Goal: Transaction & Acquisition: Subscribe to service/newsletter

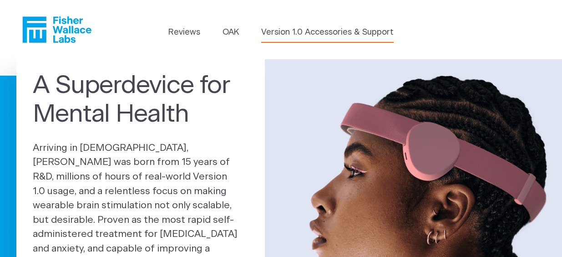
click at [286, 33] on link "Version 1.0 Accessories & Support" at bounding box center [327, 32] width 133 height 12
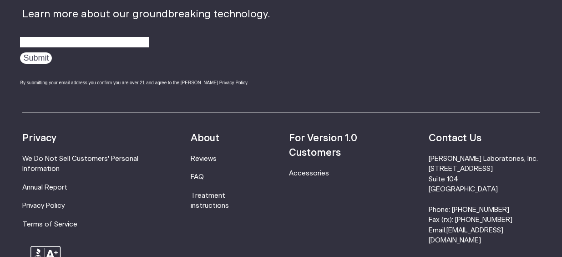
scroll to position [642, 0]
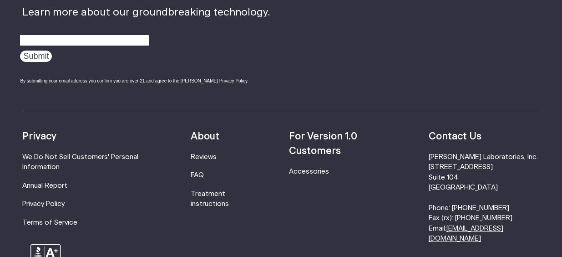
click at [476, 240] on link "[EMAIL_ADDRESS][DOMAIN_NAME]" at bounding box center [466, 233] width 75 height 17
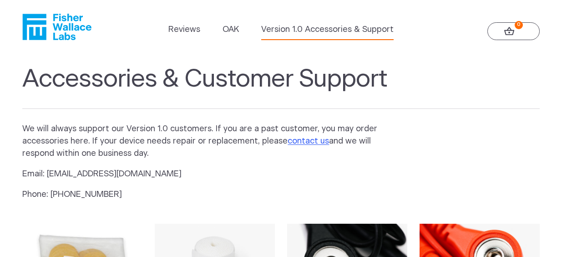
scroll to position [0, 0]
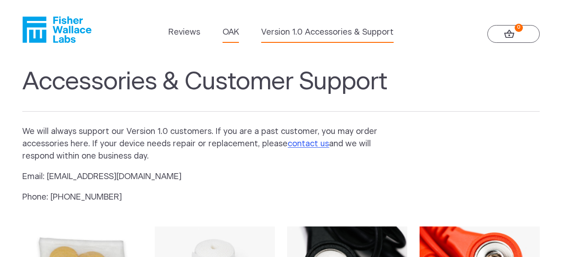
click at [233, 33] on link "OAK" at bounding box center [231, 32] width 16 height 12
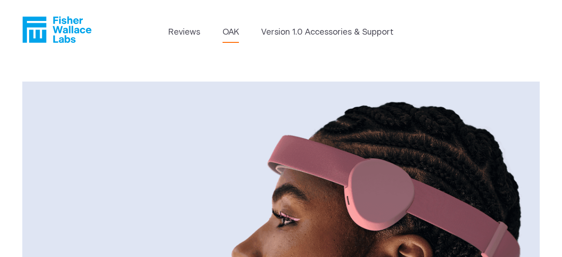
click at [63, 31] on icon "Fisher Wallace" at bounding box center [56, 29] width 69 height 26
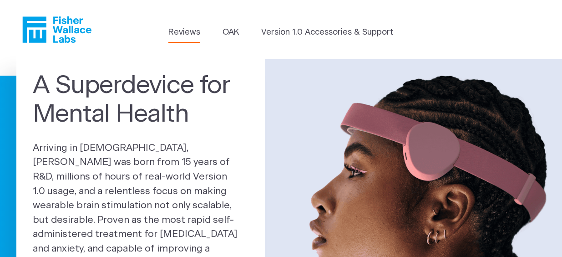
click at [192, 31] on link "Reviews" at bounding box center [184, 32] width 32 height 12
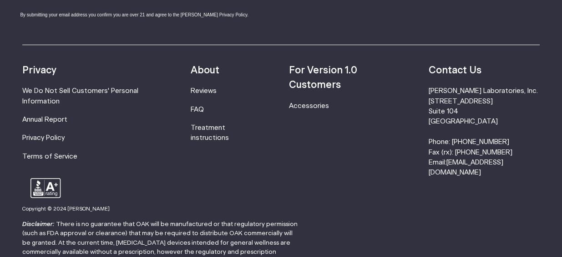
scroll to position [1262, 0]
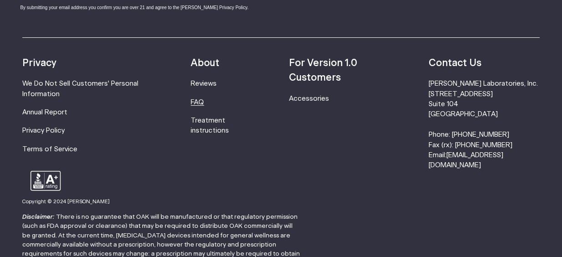
click at [204, 99] on link "FAQ" at bounding box center [197, 102] width 13 height 7
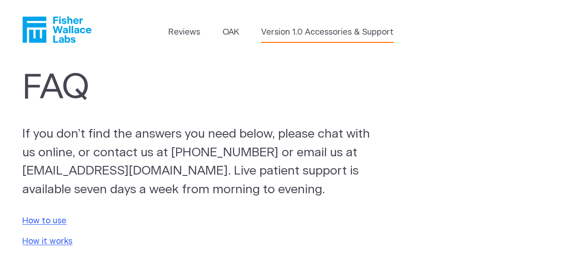
click at [304, 33] on link "Version 1.0 Accessories & Support" at bounding box center [327, 32] width 133 height 12
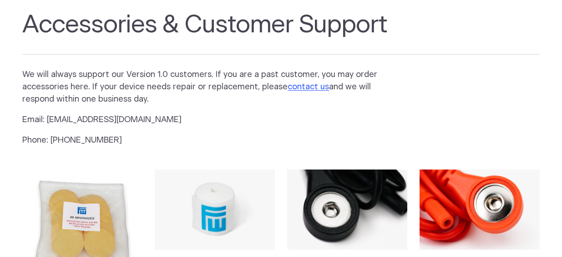
scroll to position [54, 0]
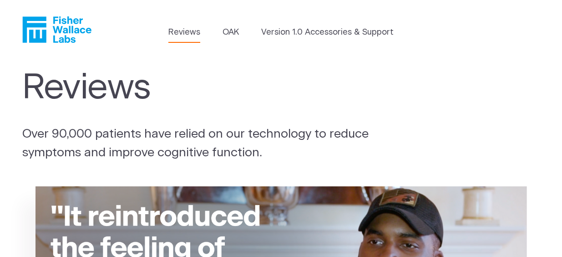
scroll to position [1262, 0]
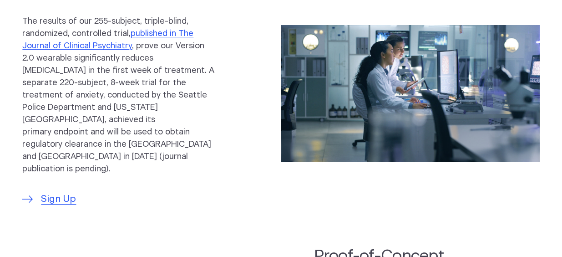
scroll to position [464, 0]
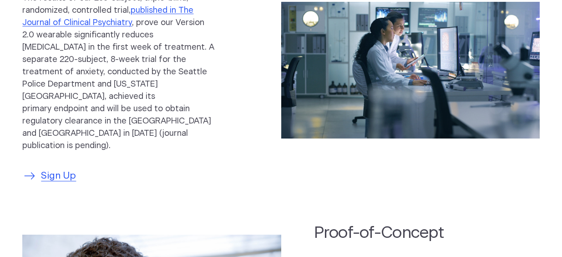
click at [62, 168] on span "Sign Up" at bounding box center [58, 175] width 35 height 15
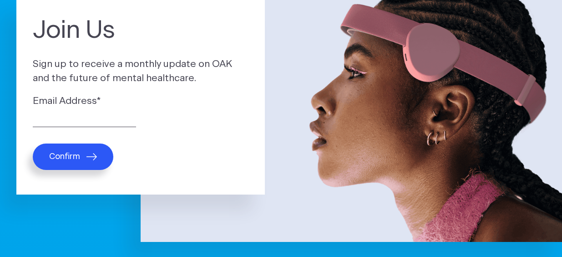
scroll to position [107, 0]
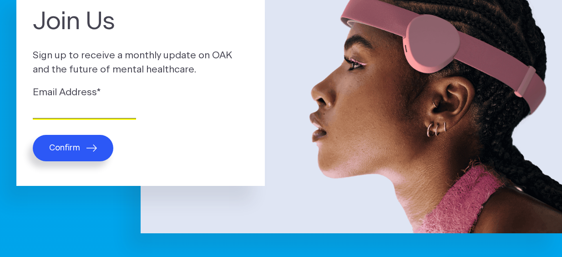
click at [103, 108] on input "Email Address *" at bounding box center [84, 111] width 103 height 14
type input "nancy3@gmail.com"
click at [79, 148] on span "Confirm" at bounding box center [64, 148] width 31 height 10
